Goal: Find specific page/section: Find specific page/section

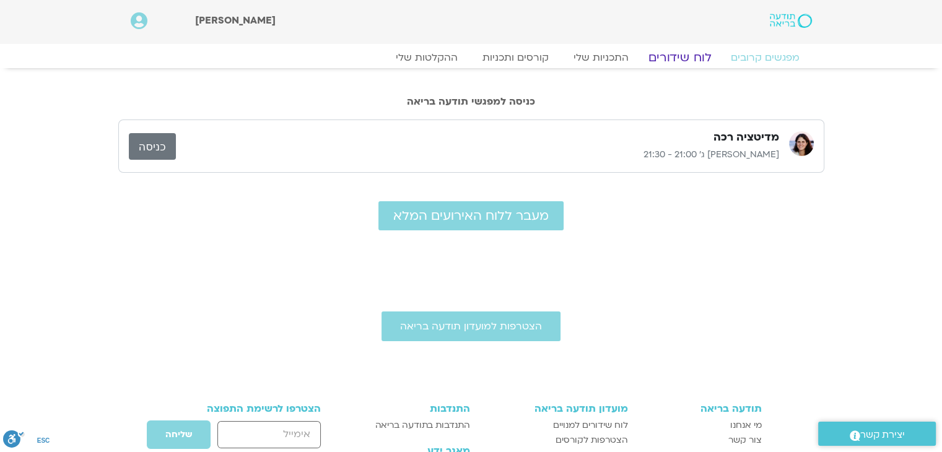
click at [693, 61] on link "לוח שידורים" at bounding box center [679, 57] width 93 height 15
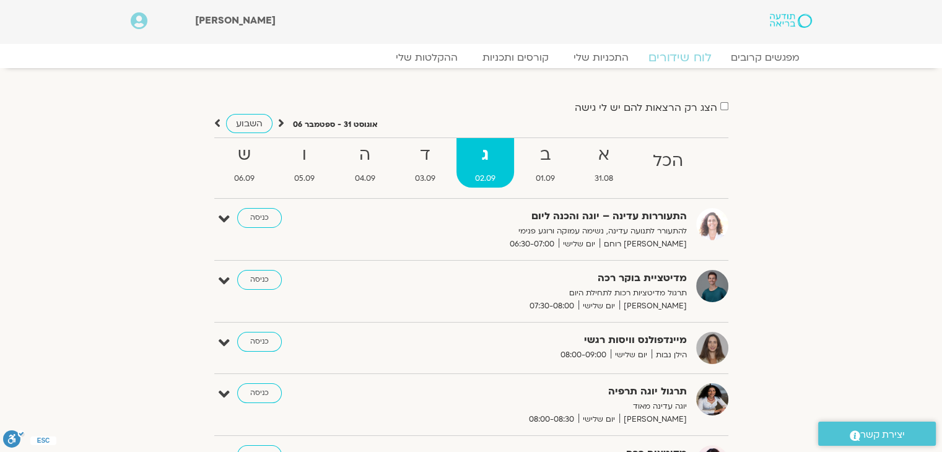
click at [693, 61] on link "לוח שידורים" at bounding box center [679, 57] width 93 height 15
click at [419, 160] on strong "ד" at bounding box center [425, 155] width 58 height 28
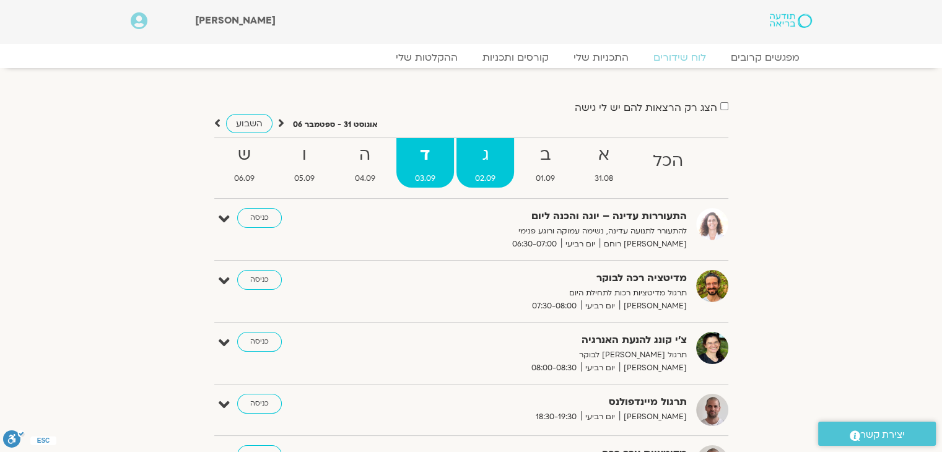
click at [481, 160] on strong "ג" at bounding box center [486, 155] width 58 height 28
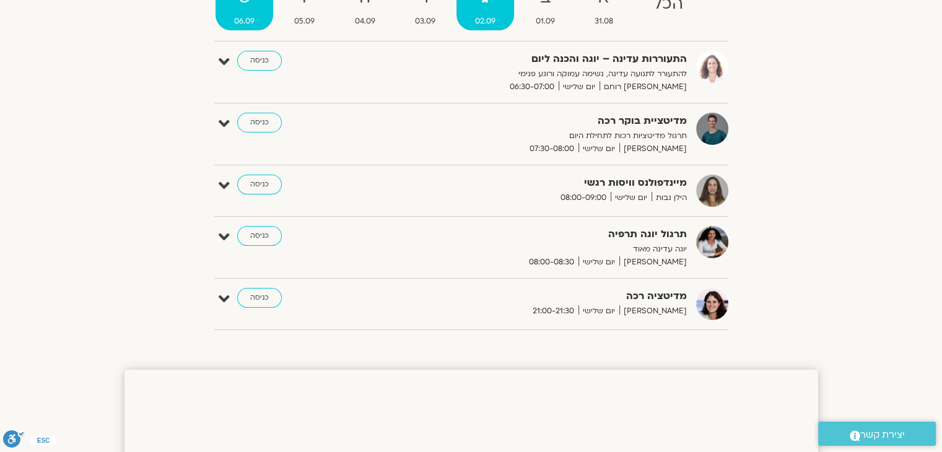
scroll to position [169, 0]
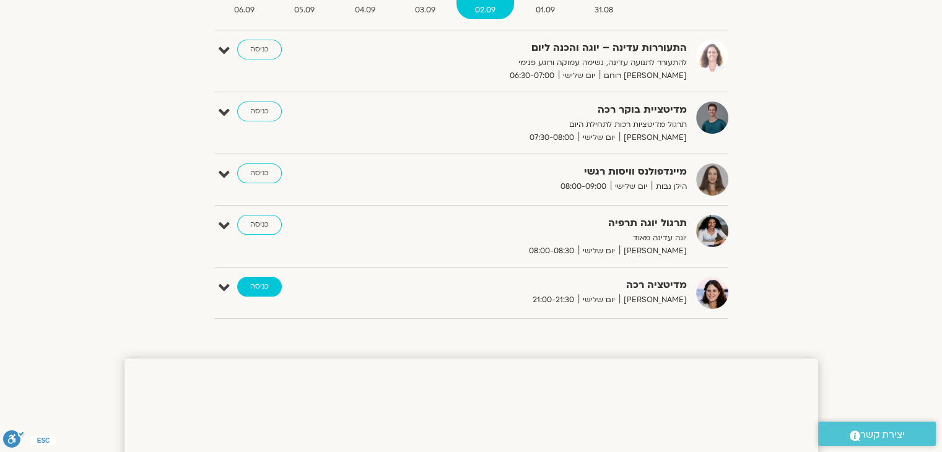
click at [252, 285] on link "כניסה" at bounding box center [259, 287] width 45 height 20
